Goal: Navigation & Orientation: Find specific page/section

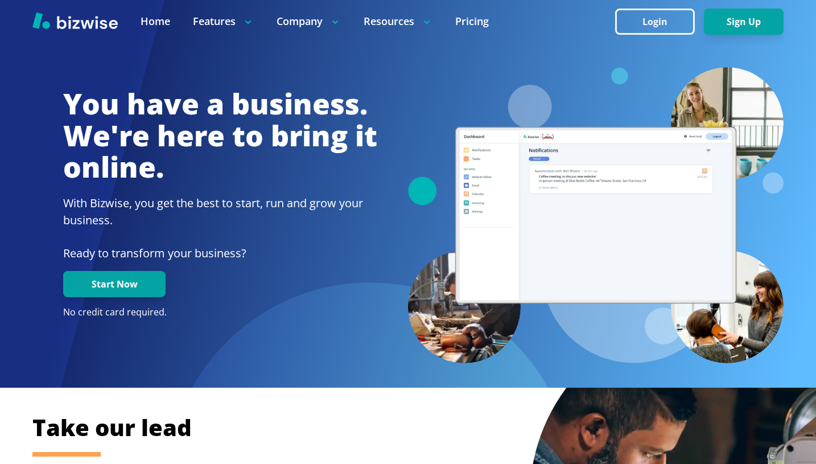
click at [313, 118] on h1 "You have a business. We're here to bring it online." at bounding box center [220, 135] width 314 height 95
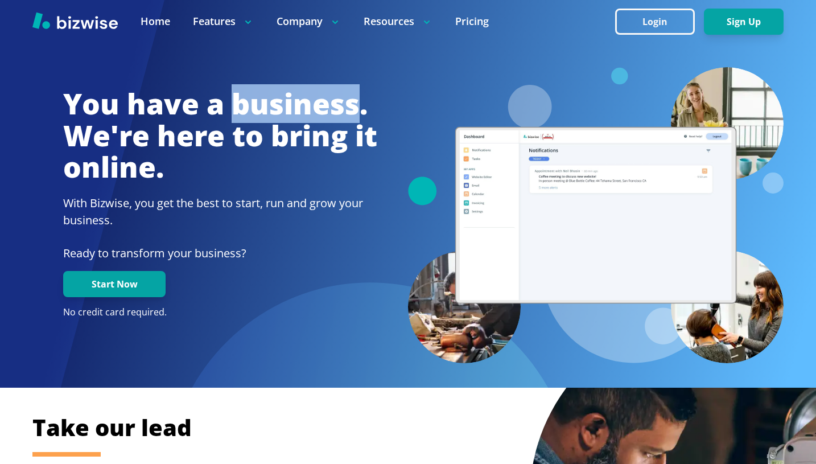
click at [313, 118] on h1 "You have a business. We're here to bring it online." at bounding box center [220, 135] width 314 height 95
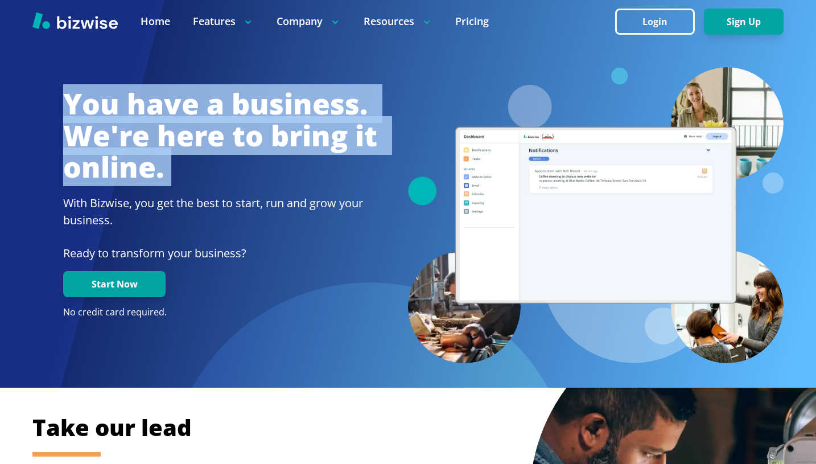
click at [313, 118] on h1 "You have a business. We're here to bring it online." at bounding box center [220, 135] width 314 height 95
click at [299, 118] on h1 "You have a business. We're here to bring it online." at bounding box center [220, 135] width 314 height 95
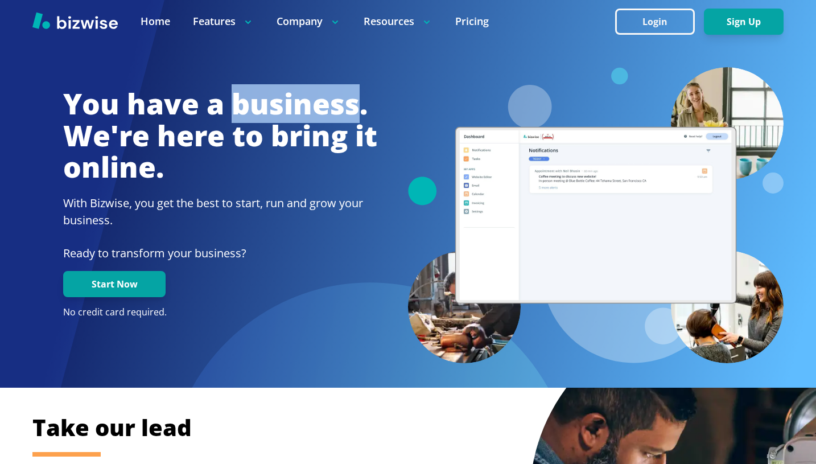
click at [299, 118] on h1 "You have a business. We're here to bring it online." at bounding box center [220, 135] width 314 height 95
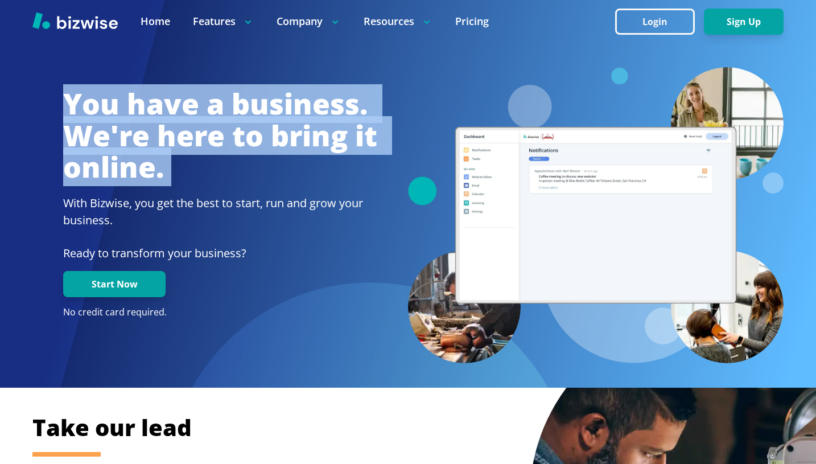
click at [299, 118] on h1 "You have a business. We're here to bring it online." at bounding box center [220, 135] width 314 height 95
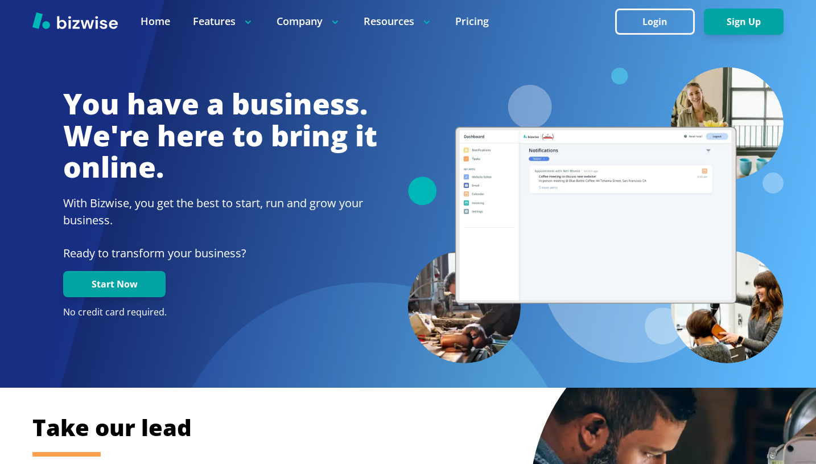
click at [284, 120] on h1 "You have a business. We're here to bring it online." at bounding box center [220, 135] width 314 height 95
click at [276, 133] on h1 "You have a business. We're here to bring it online." at bounding box center [220, 135] width 314 height 95
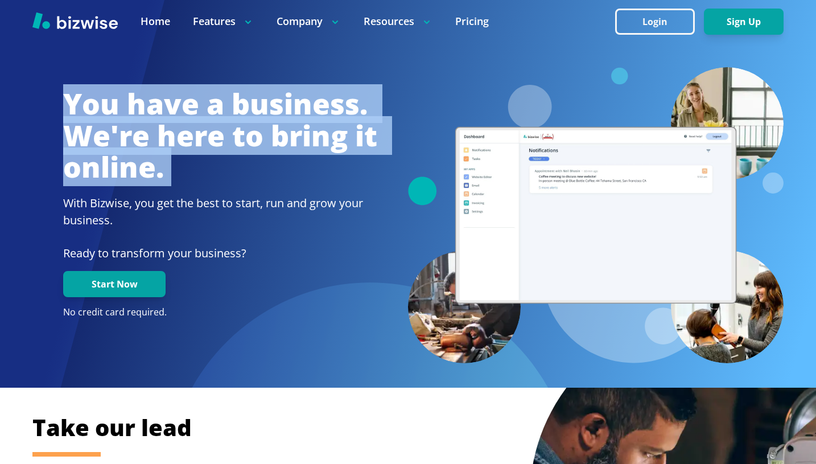
click at [276, 133] on h1 "You have a business. We're here to bring it online." at bounding box center [220, 135] width 314 height 95
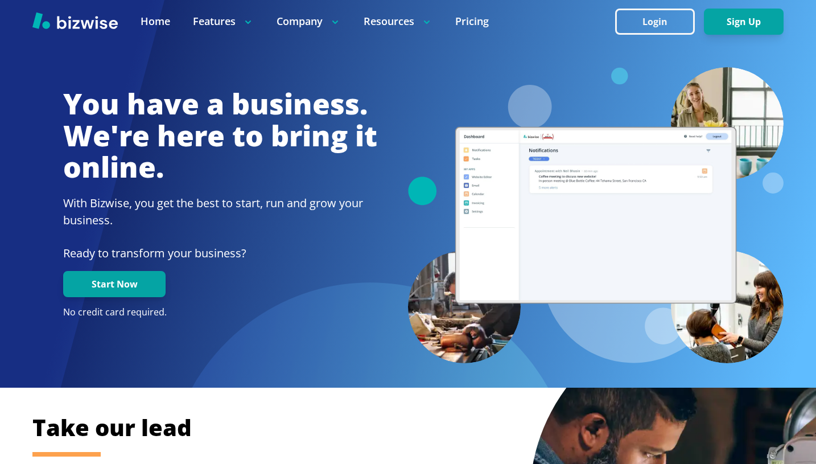
click at [274, 138] on h1 "You have a business. We're here to bring it online." at bounding box center [220, 135] width 314 height 95
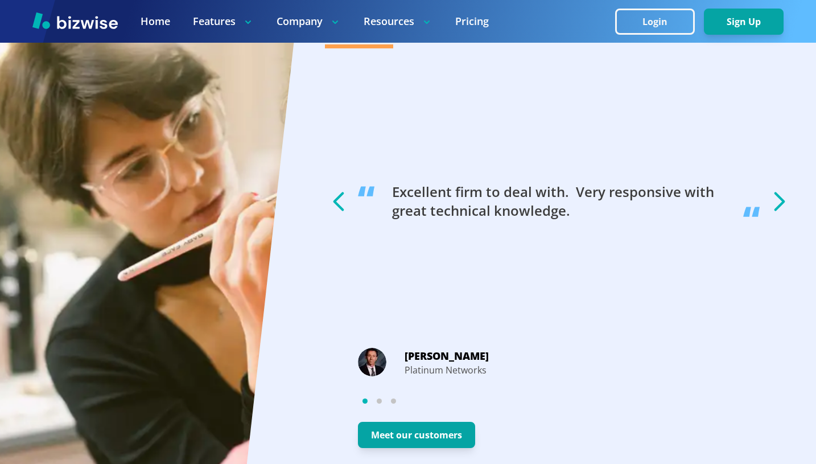
scroll to position [2050, 0]
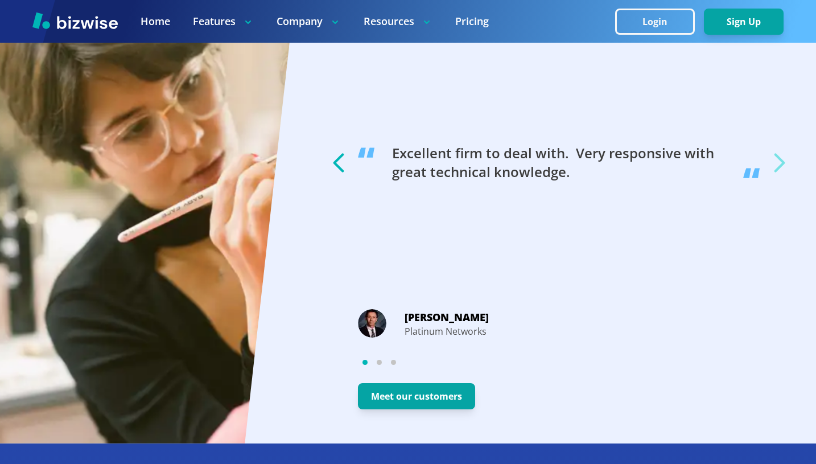
click at [785, 158] on icon "button" at bounding box center [779, 163] width 28 height 28
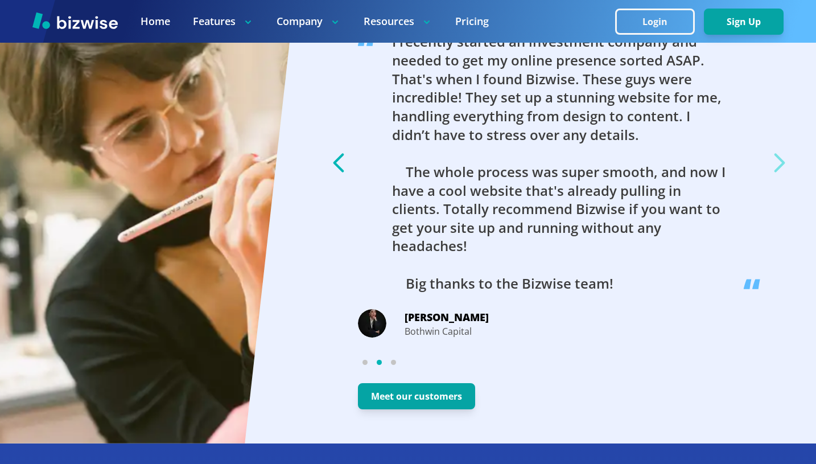
click at [785, 158] on icon "button" at bounding box center [779, 163] width 28 height 28
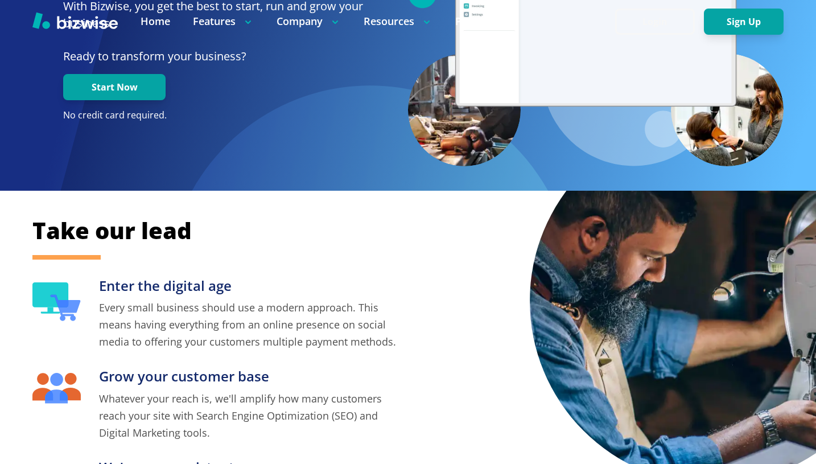
scroll to position [0, 0]
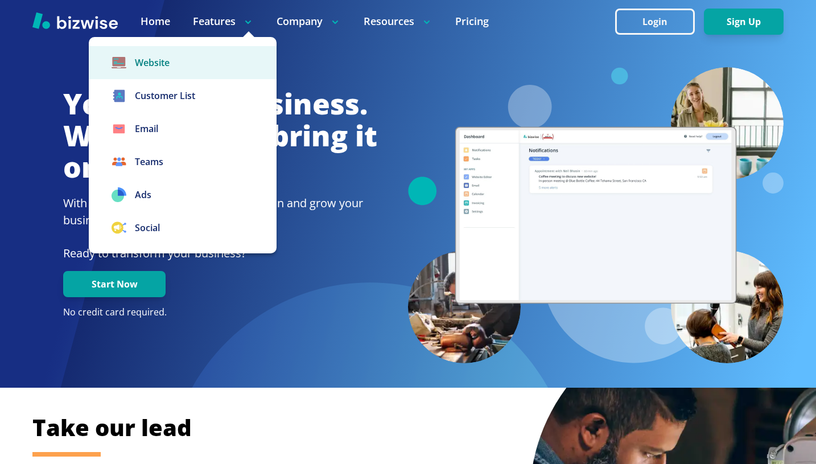
click at [191, 61] on link "Website" at bounding box center [183, 62] width 188 height 33
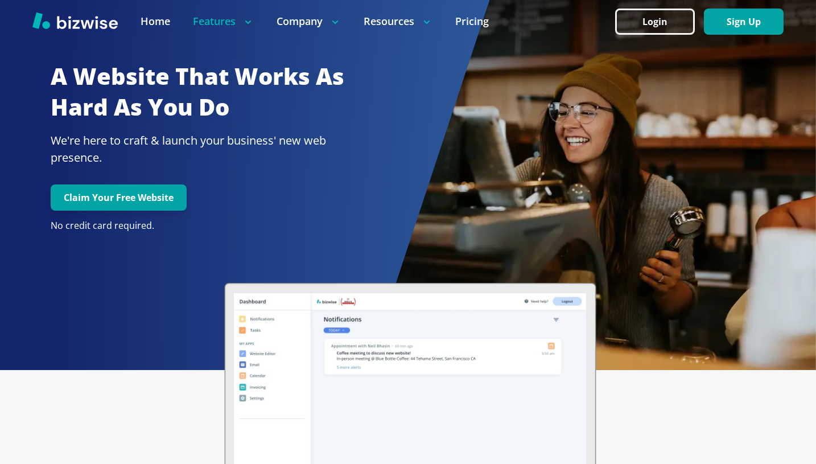
click at [257, 83] on h2 "A Website That Works As Hard As You Do" at bounding box center [209, 92] width 316 height 62
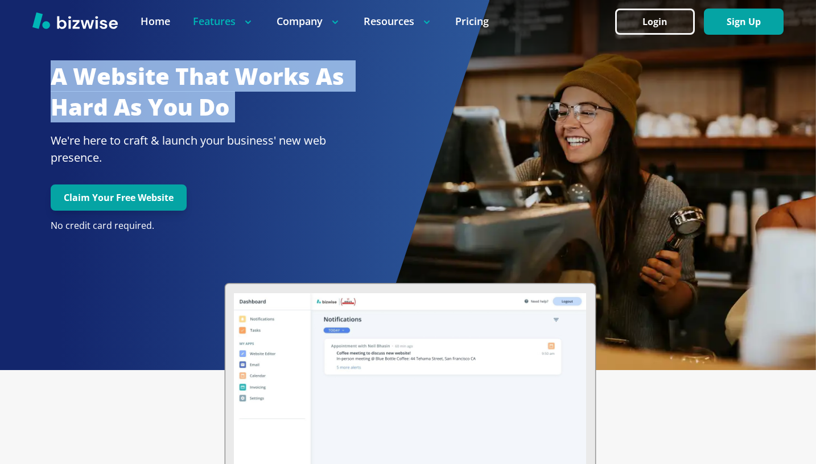
click at [257, 83] on h2 "A Website That Works As Hard As You Do" at bounding box center [209, 92] width 316 height 62
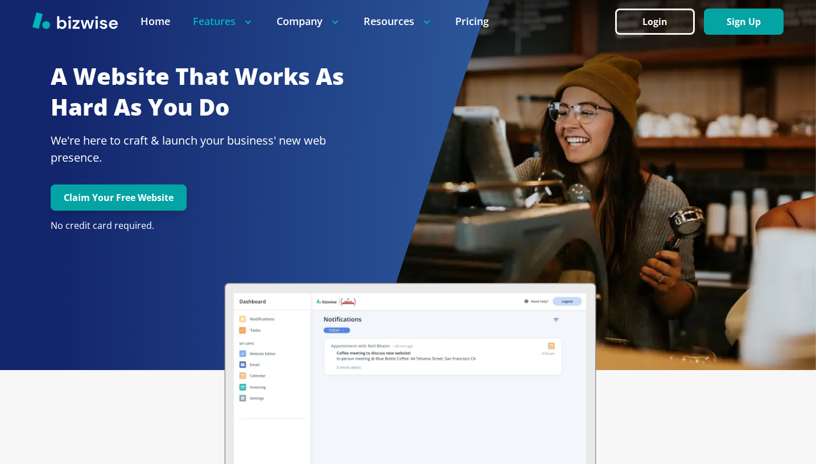
click at [251, 83] on h2 "A Website That Works As Hard As You Do" at bounding box center [209, 92] width 316 height 62
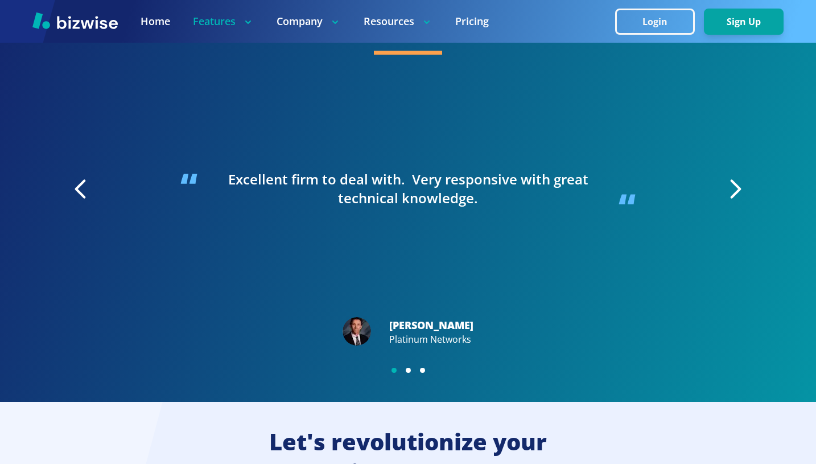
scroll to position [2283, 0]
